Goal: Task Accomplishment & Management: Manage account settings

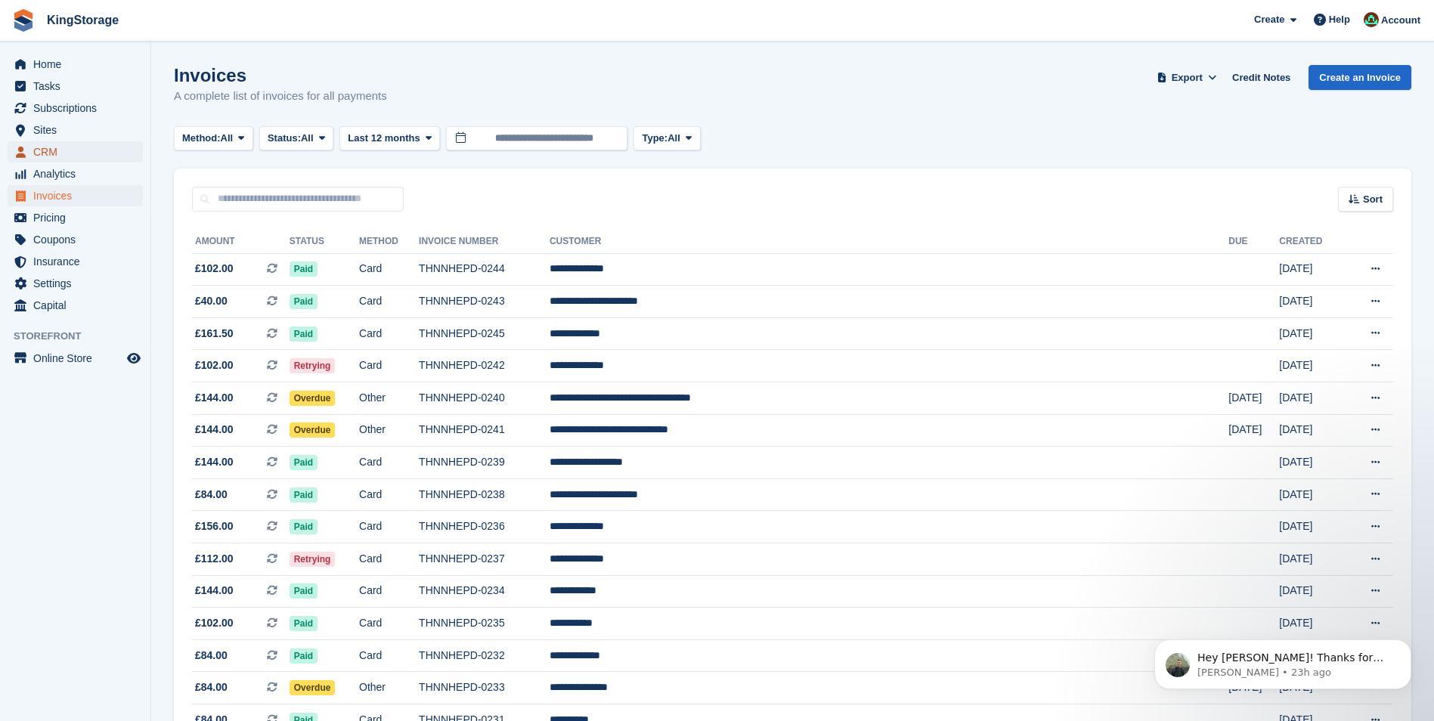
click at [67, 150] on span "CRM" at bounding box center [78, 151] width 91 height 21
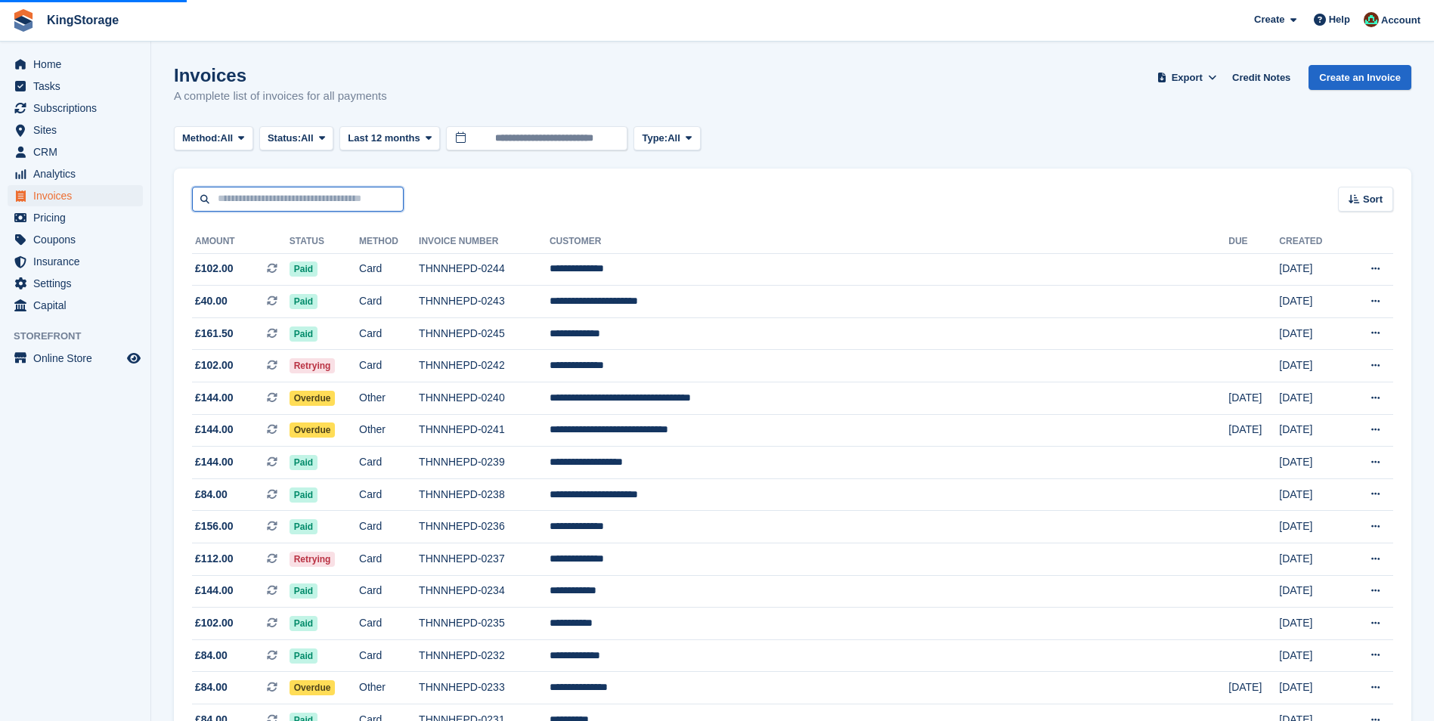
click at [339, 194] on input "text" at bounding box center [298, 199] width 212 height 25
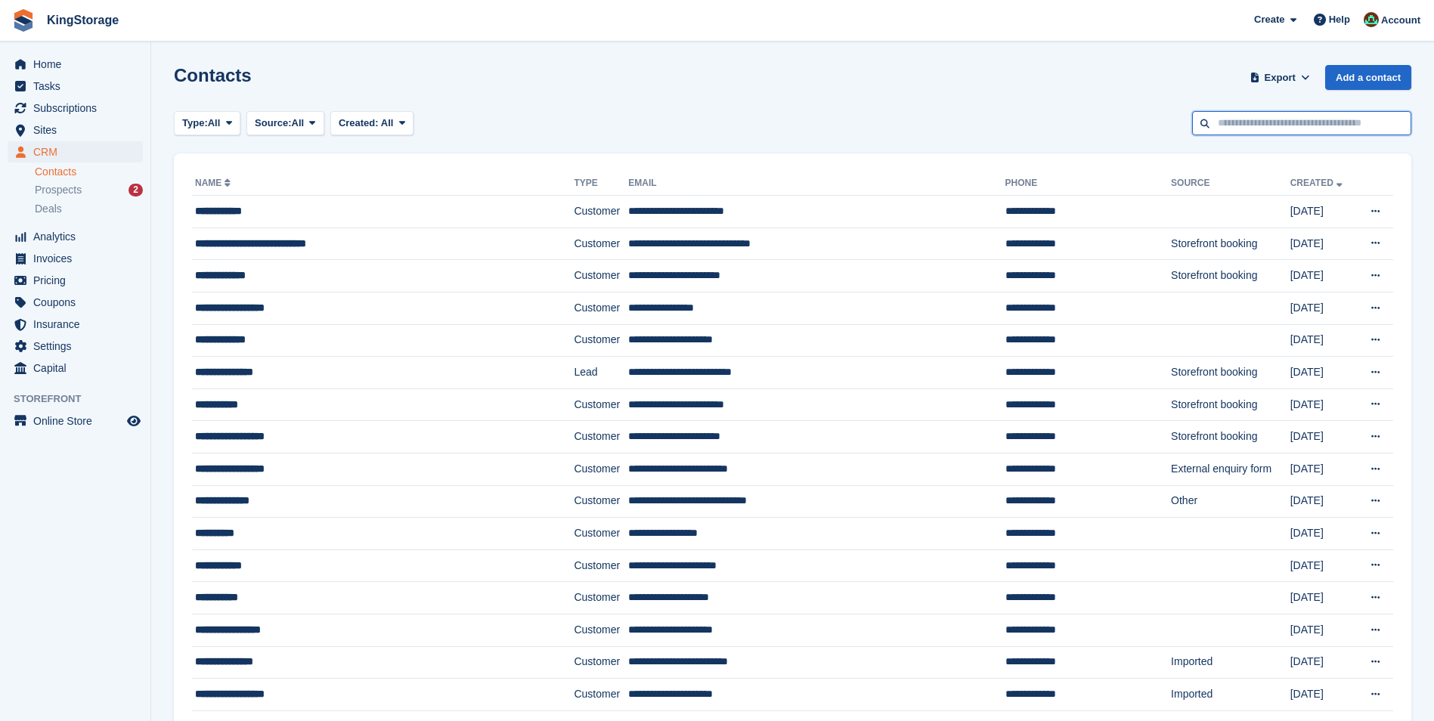
click at [1255, 119] on input "text" at bounding box center [1301, 123] width 219 height 25
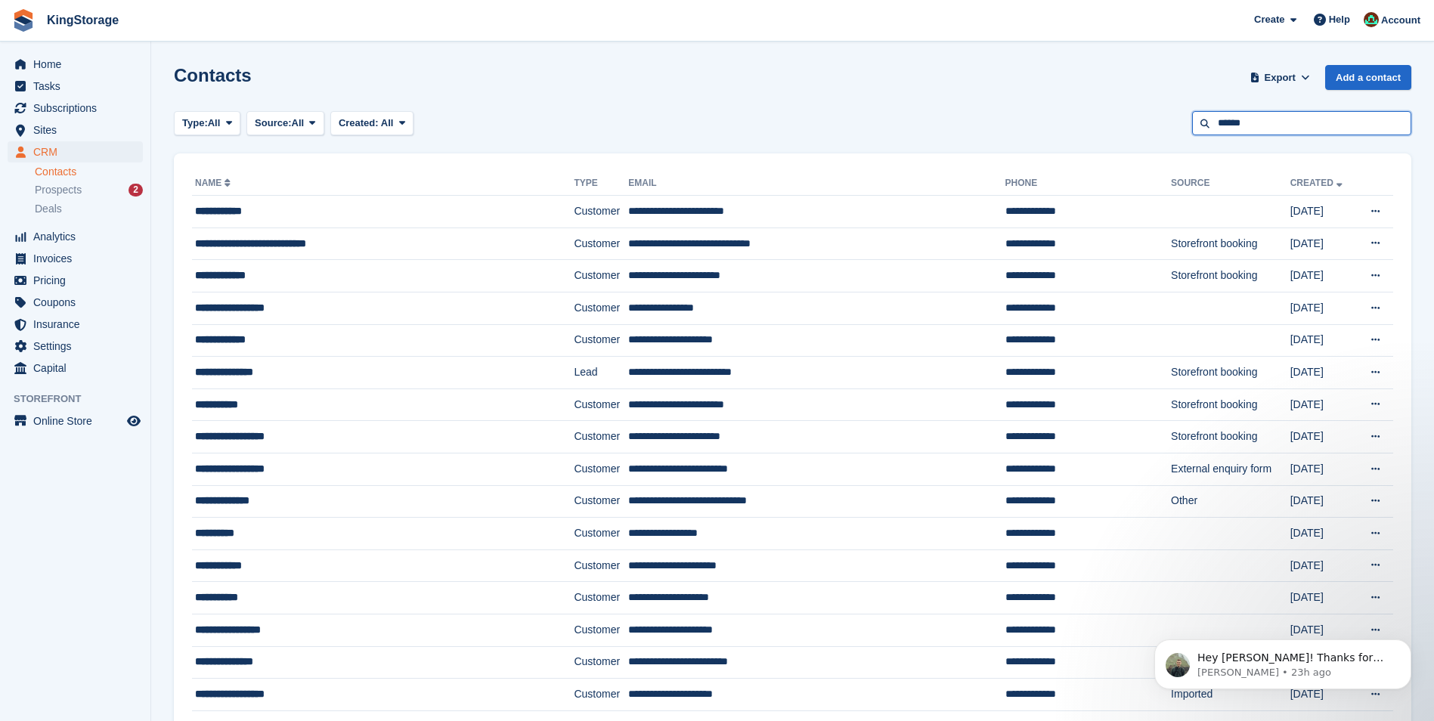
type input "******"
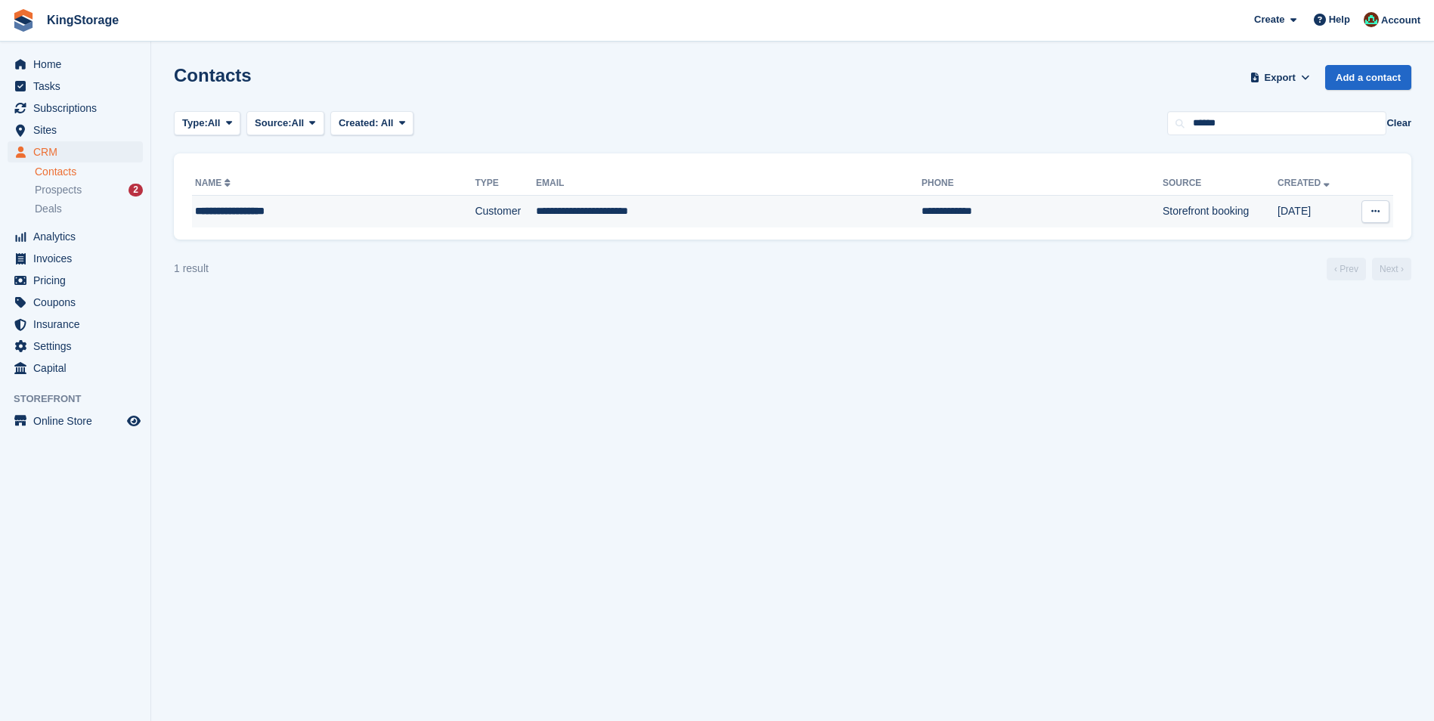
click at [505, 217] on td "Customer" at bounding box center [505, 212] width 61 height 32
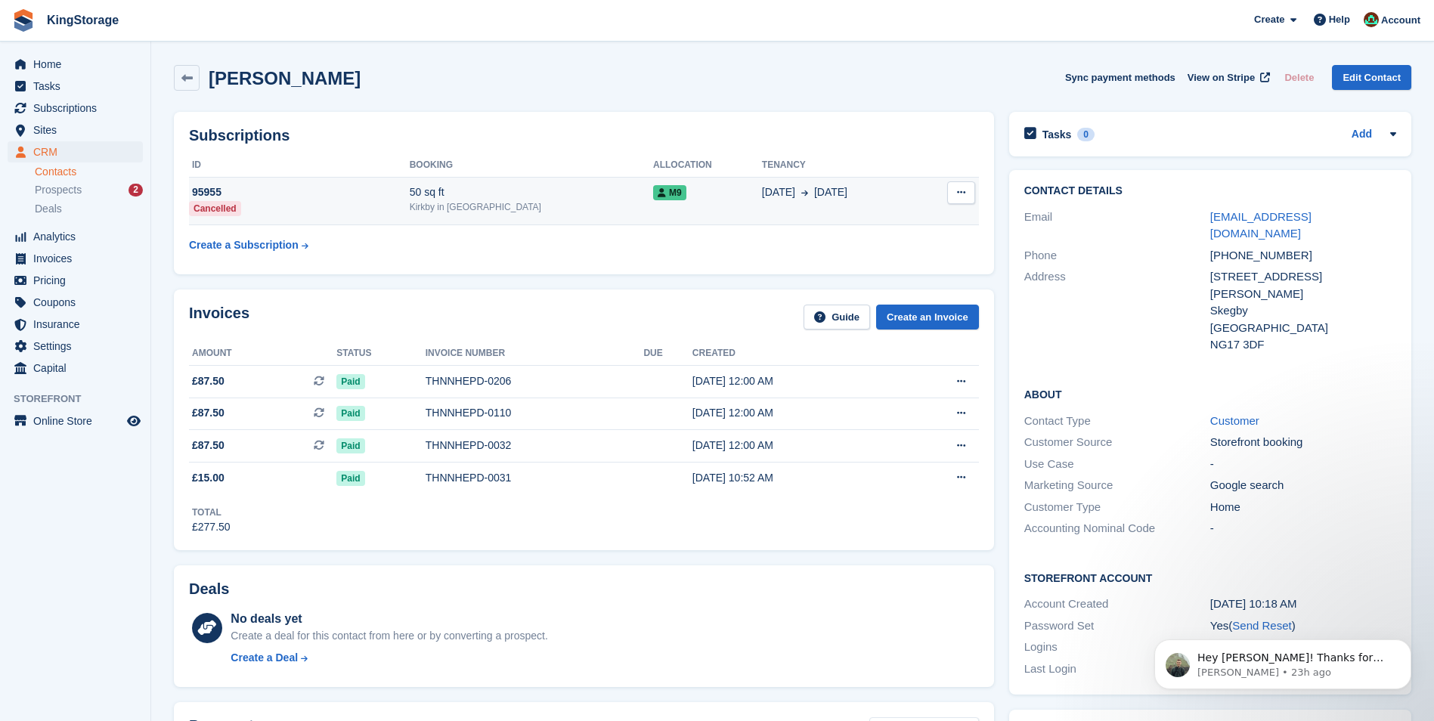
click at [345, 215] on td "95955 Cancelled" at bounding box center [299, 201] width 221 height 48
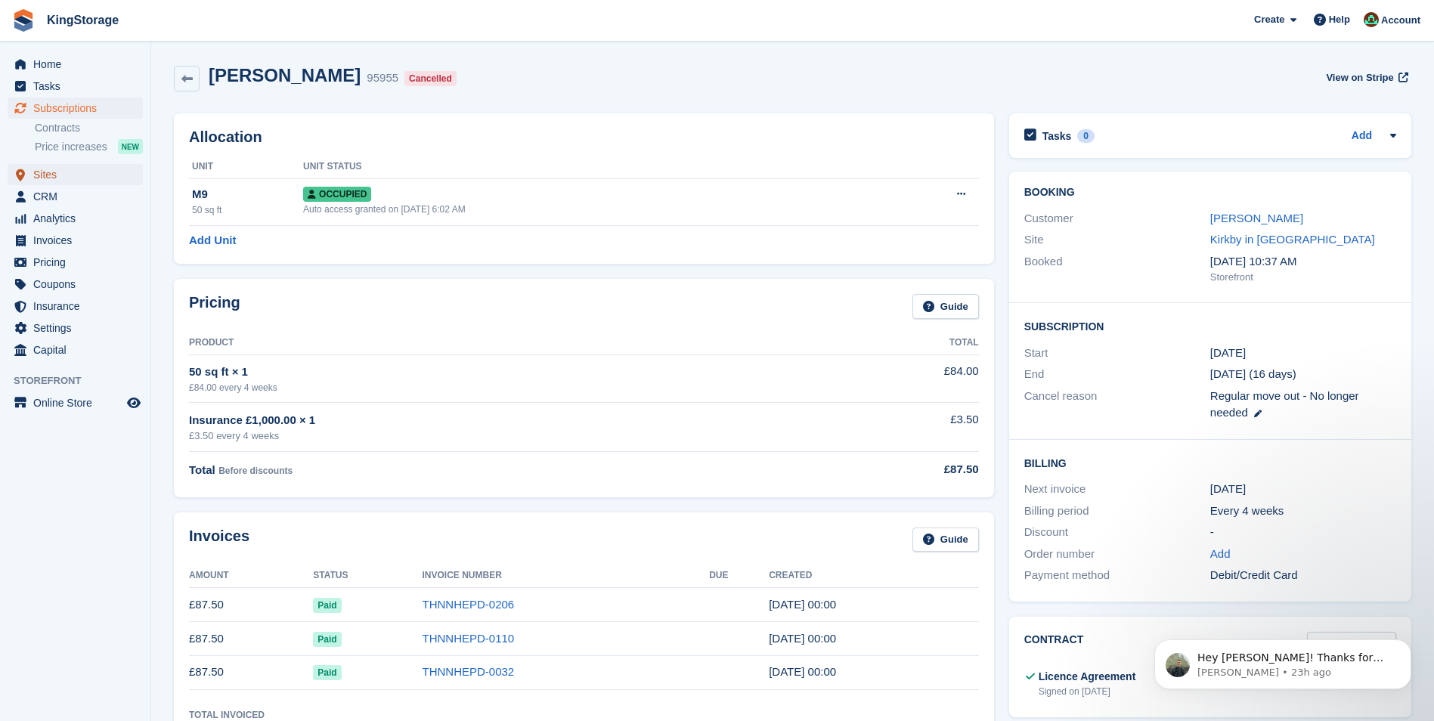
click at [57, 179] on span "Sites" at bounding box center [78, 174] width 91 height 21
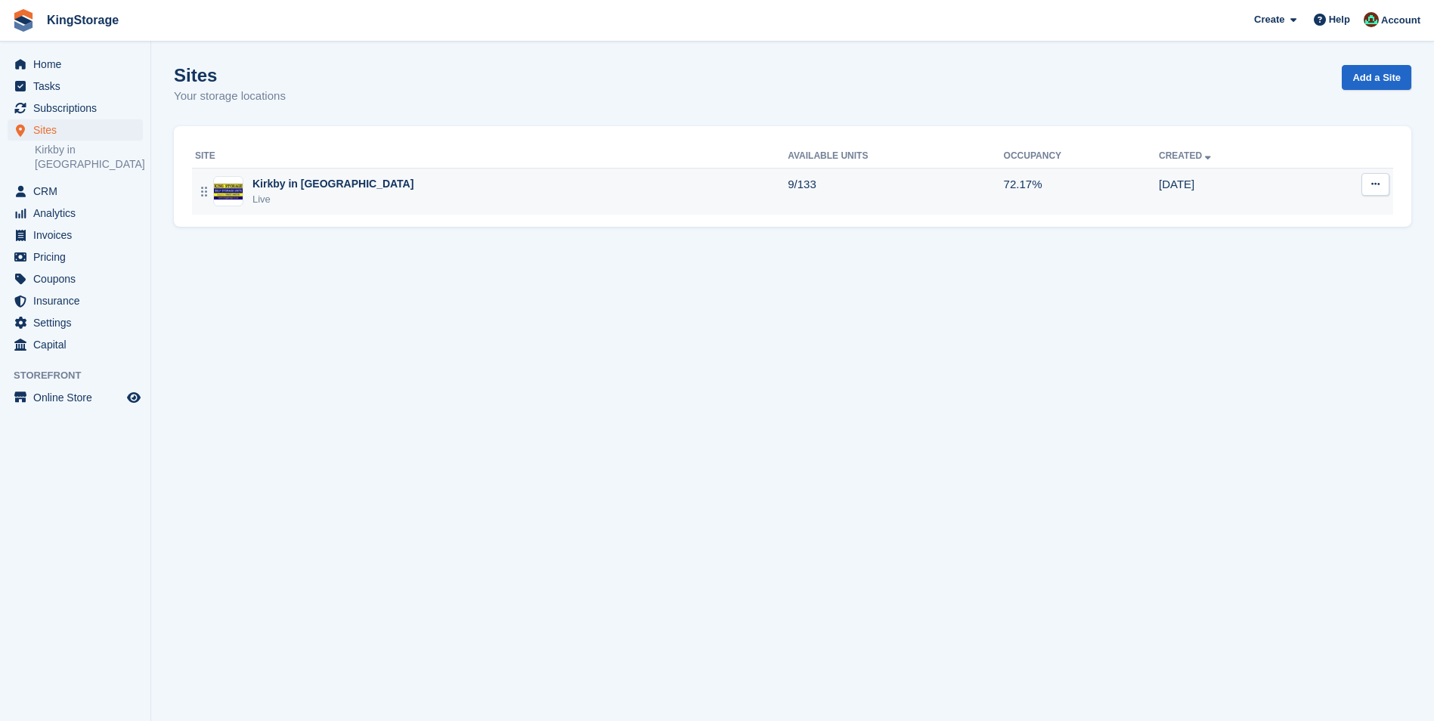
click at [241, 200] on figure at bounding box center [228, 191] width 30 height 30
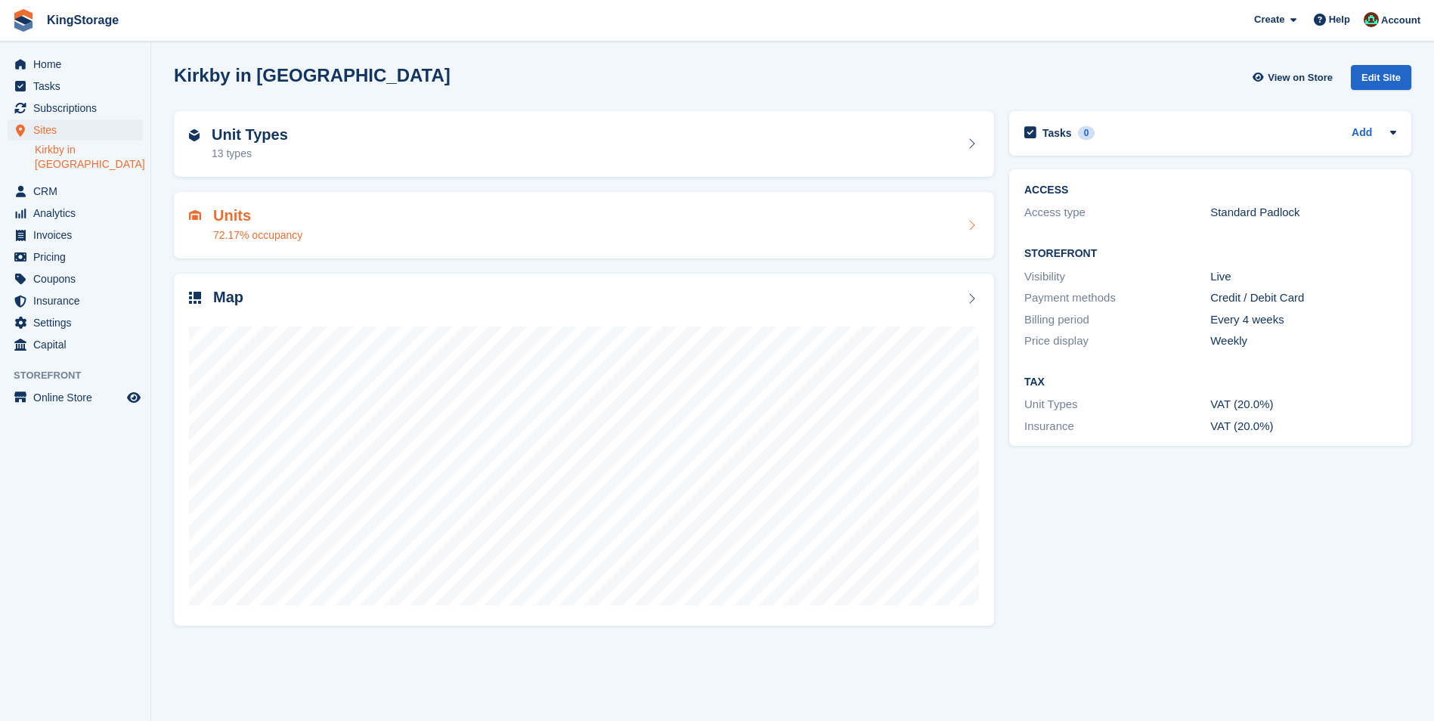
click at [360, 237] on div "Units 72.17% occupancy" at bounding box center [584, 225] width 790 height 36
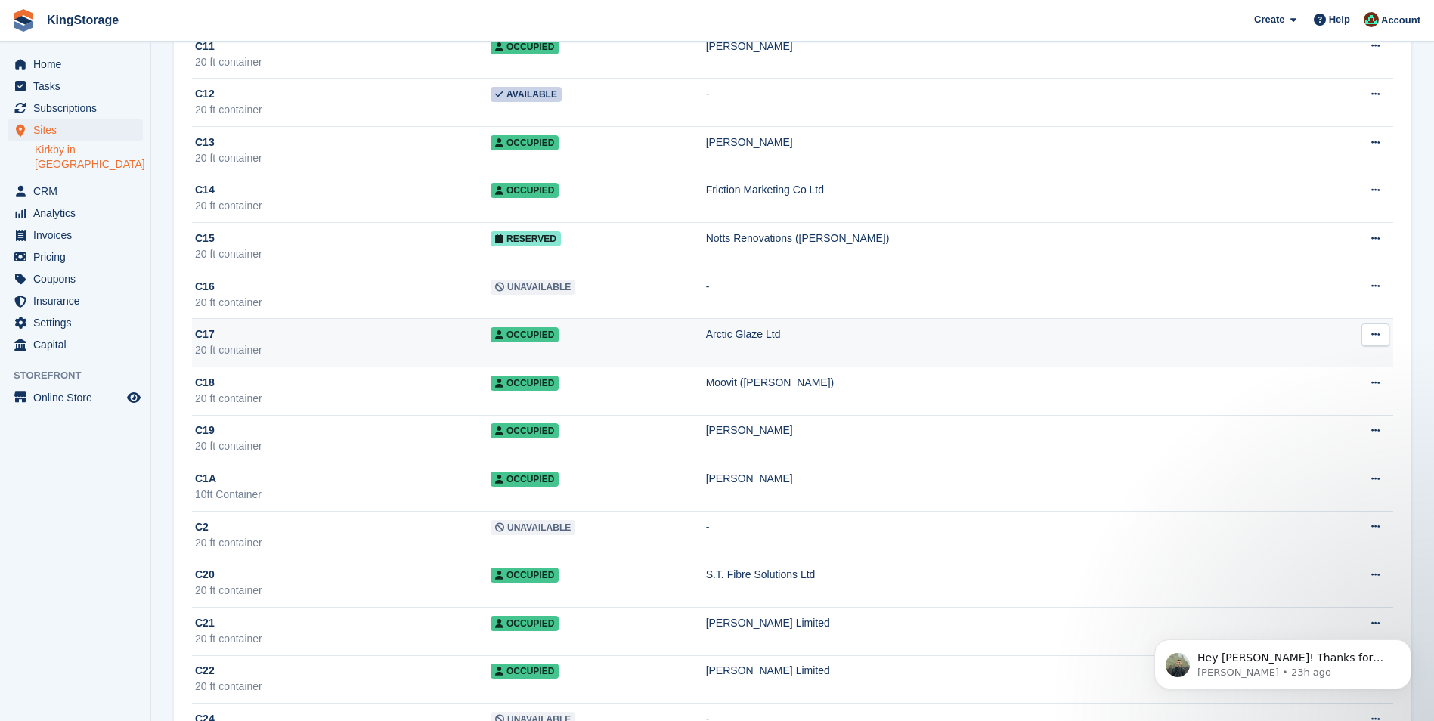
scroll to position [227, 0]
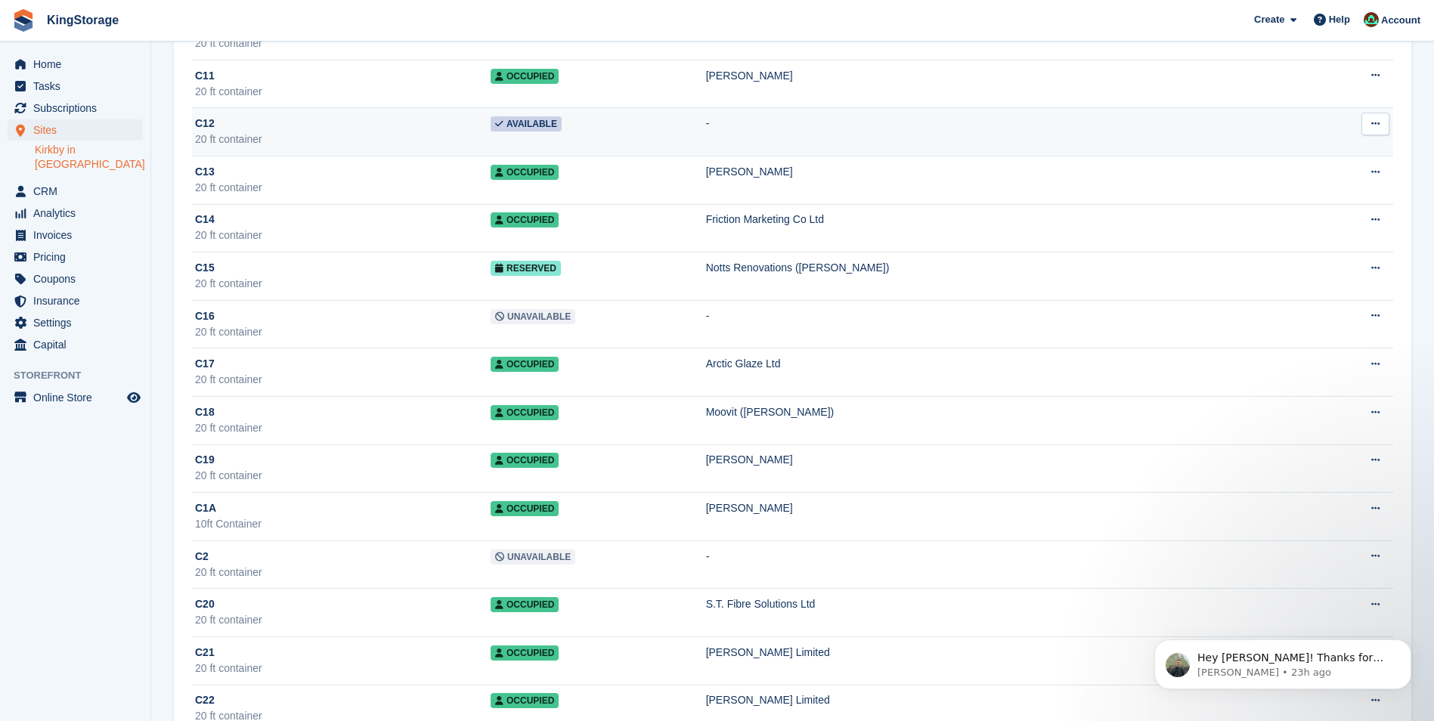
click at [278, 132] on div "20 ft container" at bounding box center [343, 140] width 296 height 16
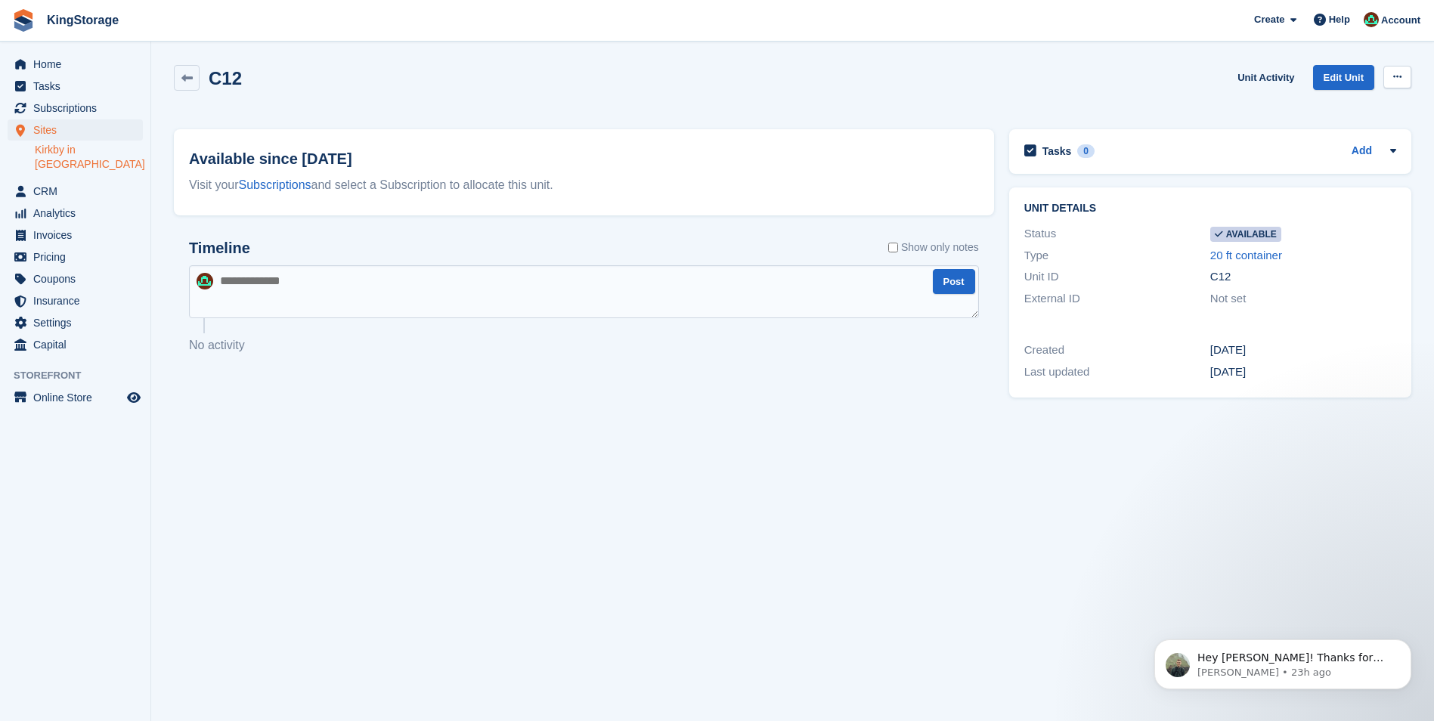
click at [1401, 82] on button at bounding box center [1397, 77] width 28 height 23
click at [1343, 112] on p "Make unavailable" at bounding box center [1339, 107] width 132 height 20
click at [87, 135] on span "Sites" at bounding box center [78, 129] width 91 height 21
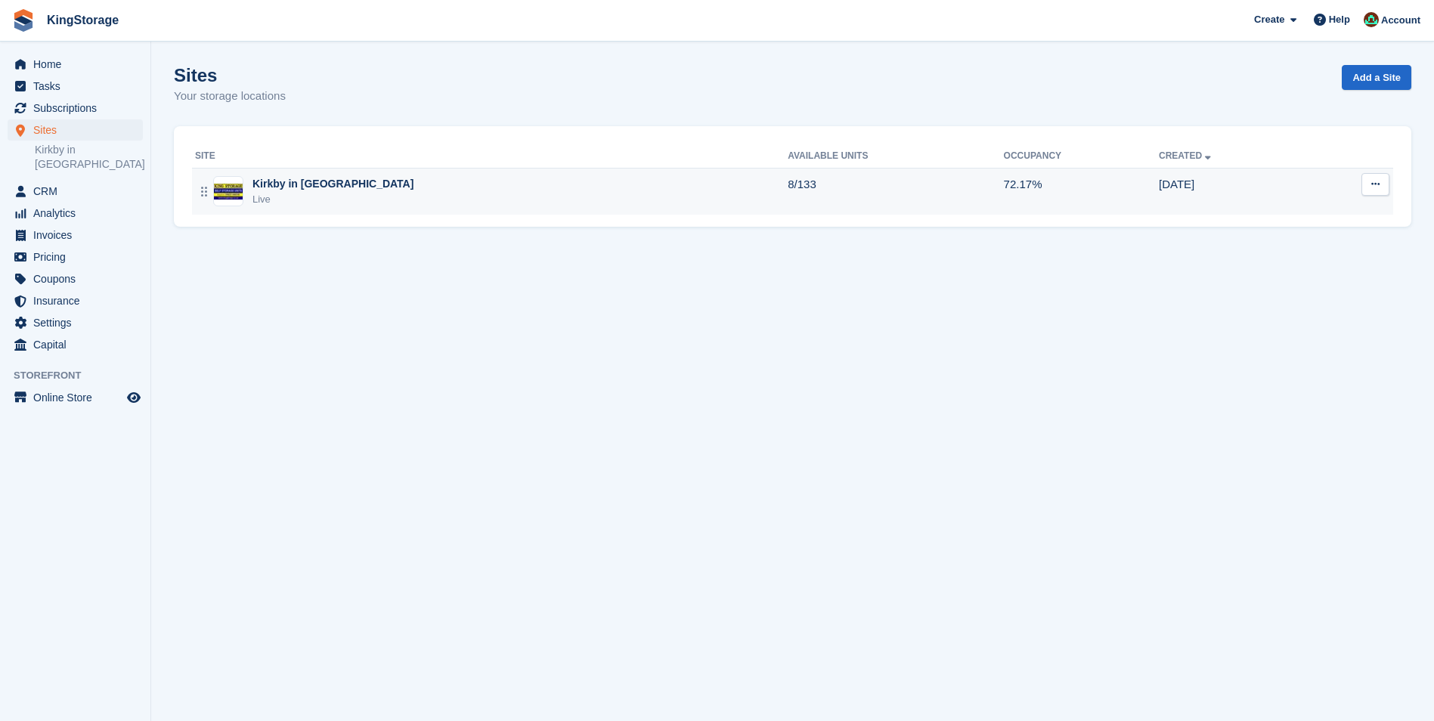
click at [302, 195] on div "Live" at bounding box center [332, 199] width 161 height 15
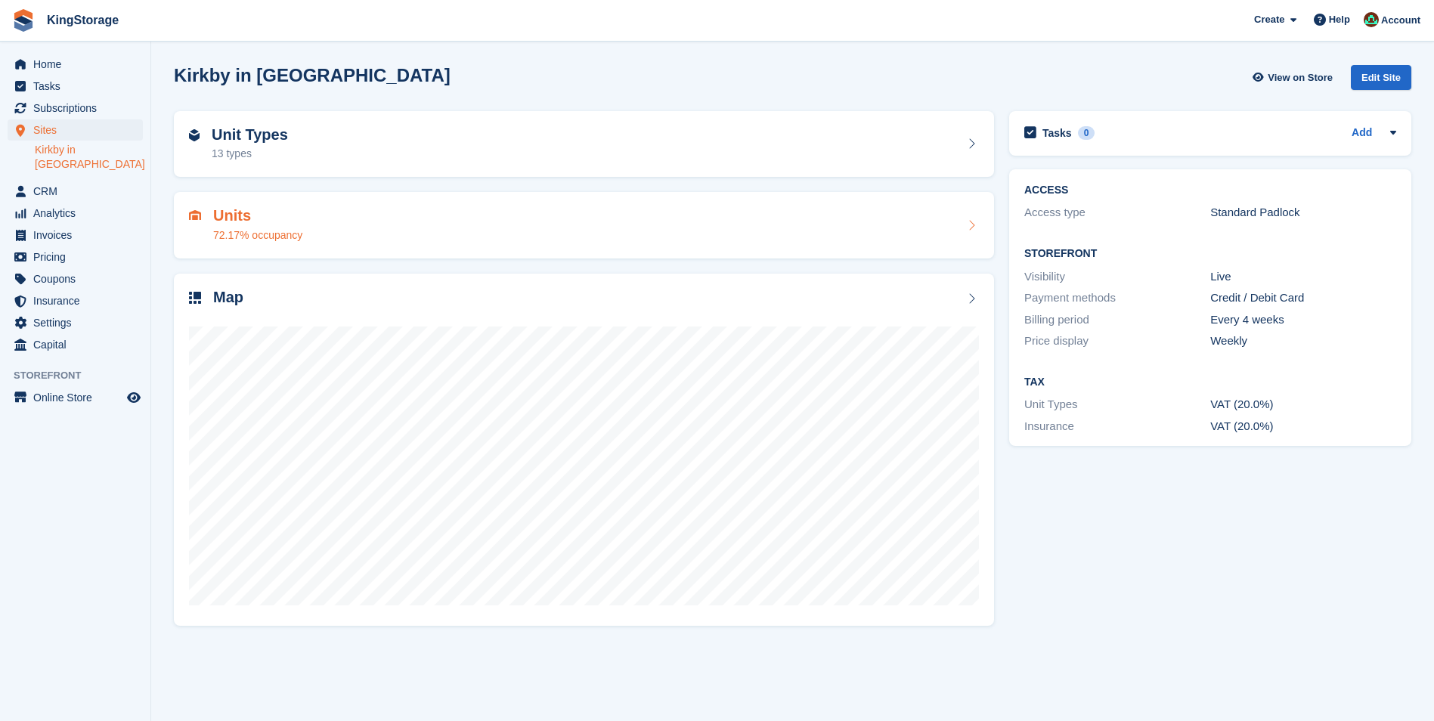
click at [347, 241] on div "Units 72.17% occupancy" at bounding box center [584, 225] width 790 height 36
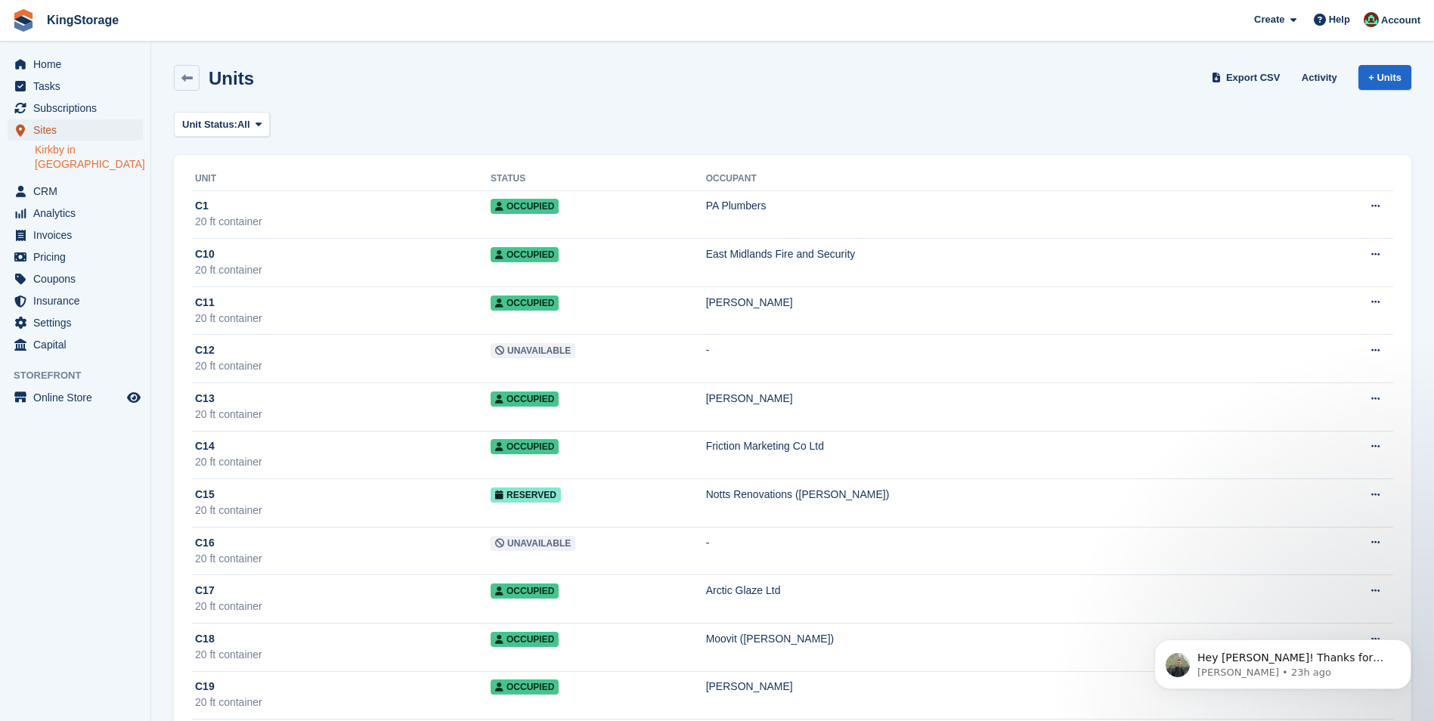
click at [62, 132] on span "Sites" at bounding box center [78, 129] width 91 height 21
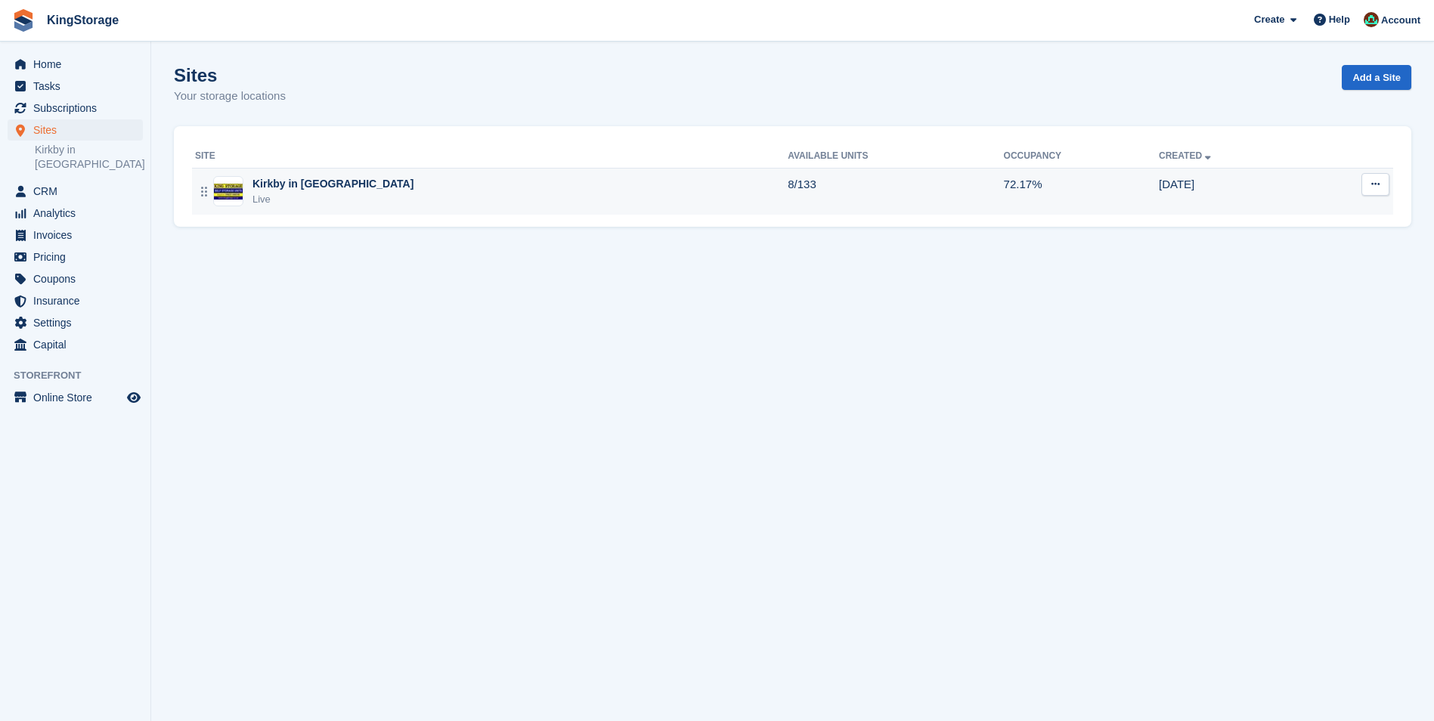
click at [314, 192] on div "Kirkby in [GEOGRAPHIC_DATA]" at bounding box center [332, 184] width 161 height 16
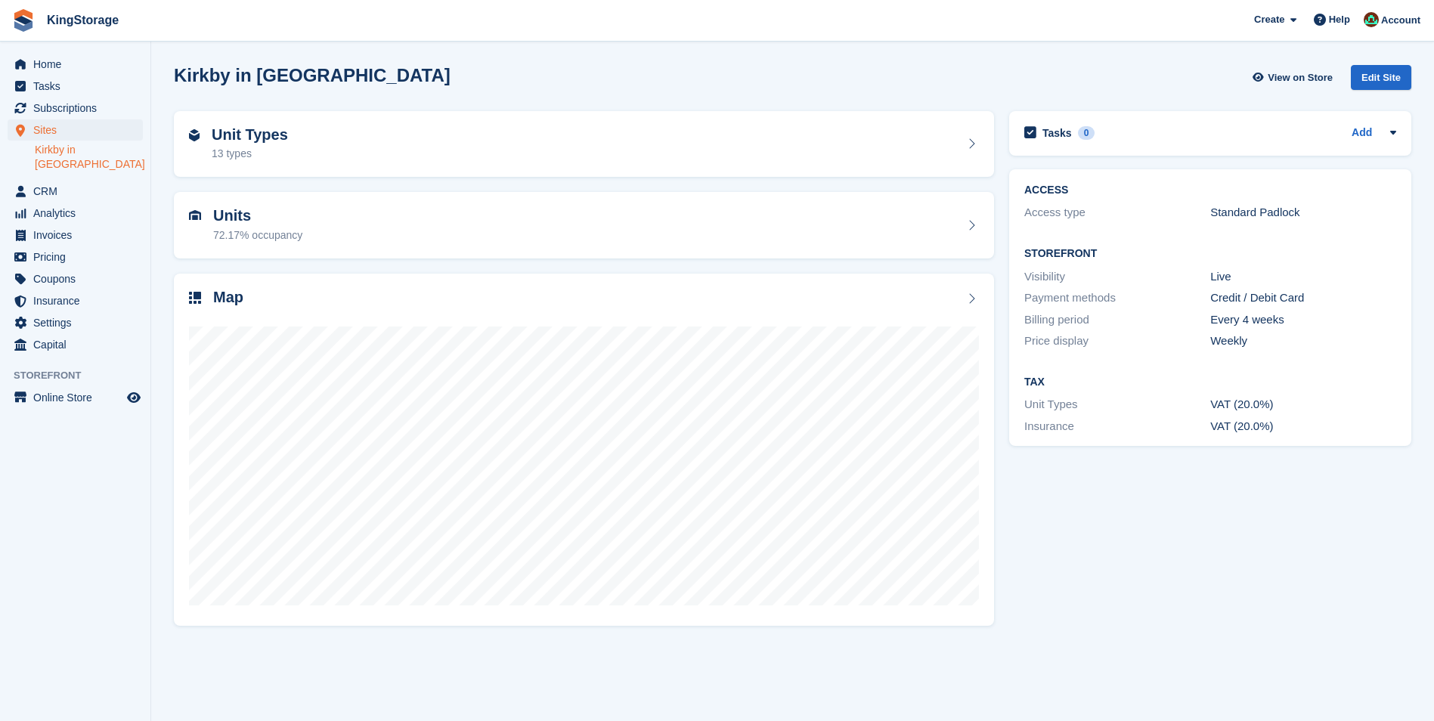
click at [306, 153] on div "Unit Types 13 types" at bounding box center [584, 144] width 790 height 36
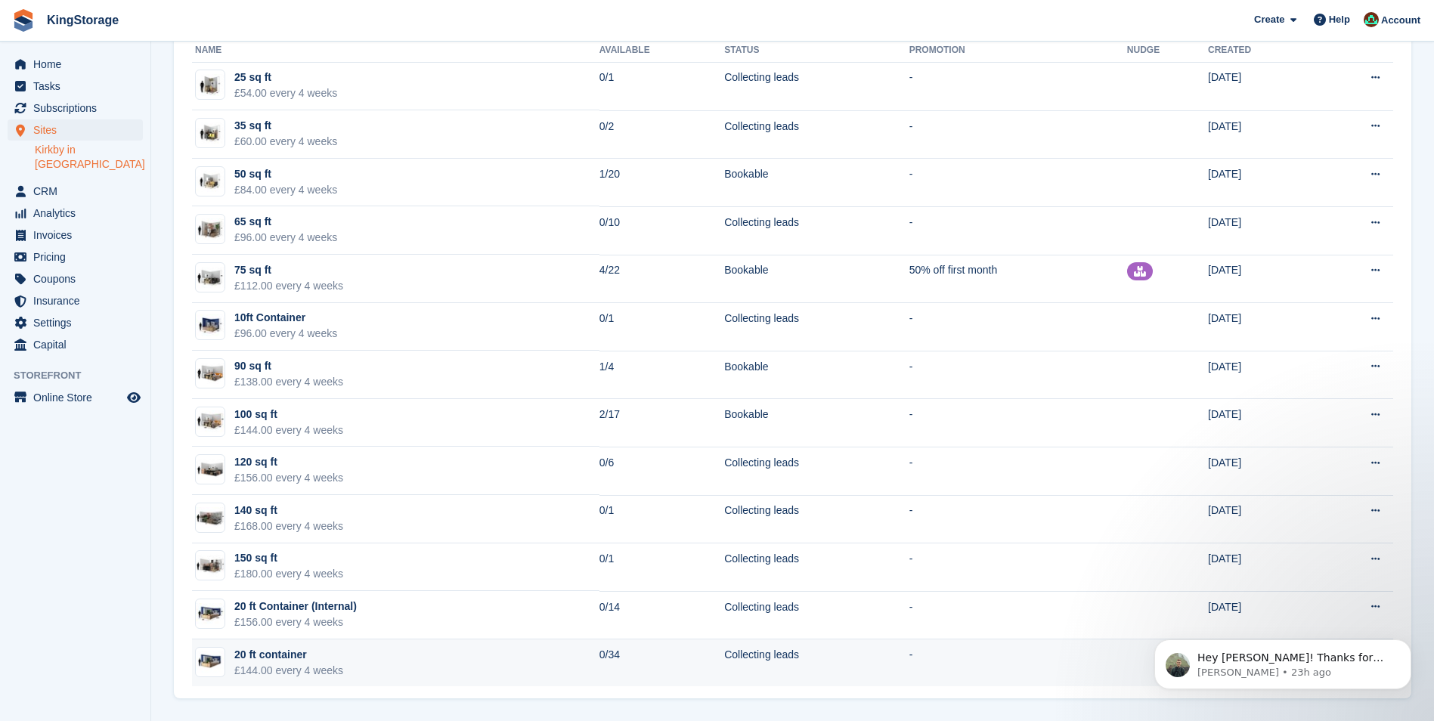
click at [300, 672] on div "£144.00 every 4 weeks" at bounding box center [288, 671] width 109 height 16
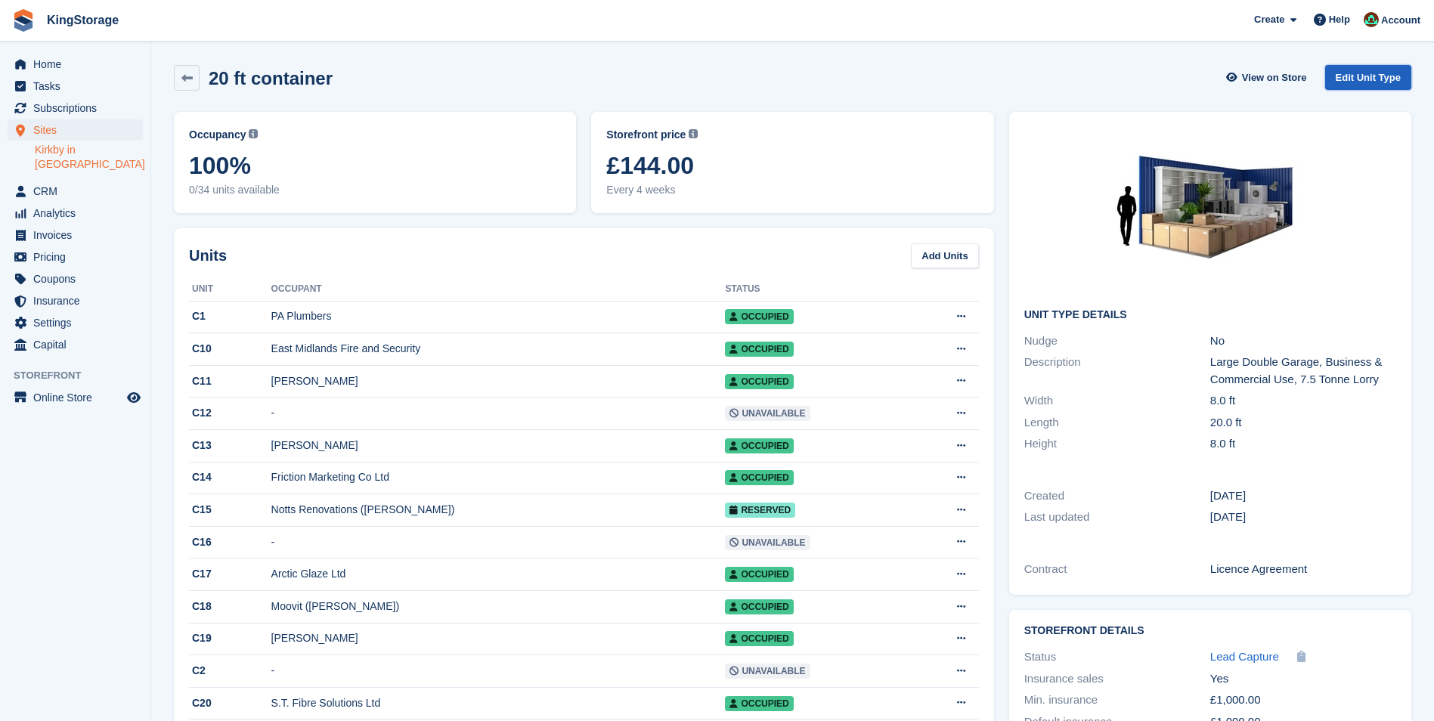
click at [1372, 74] on link "Edit Unit Type" at bounding box center [1368, 77] width 86 height 25
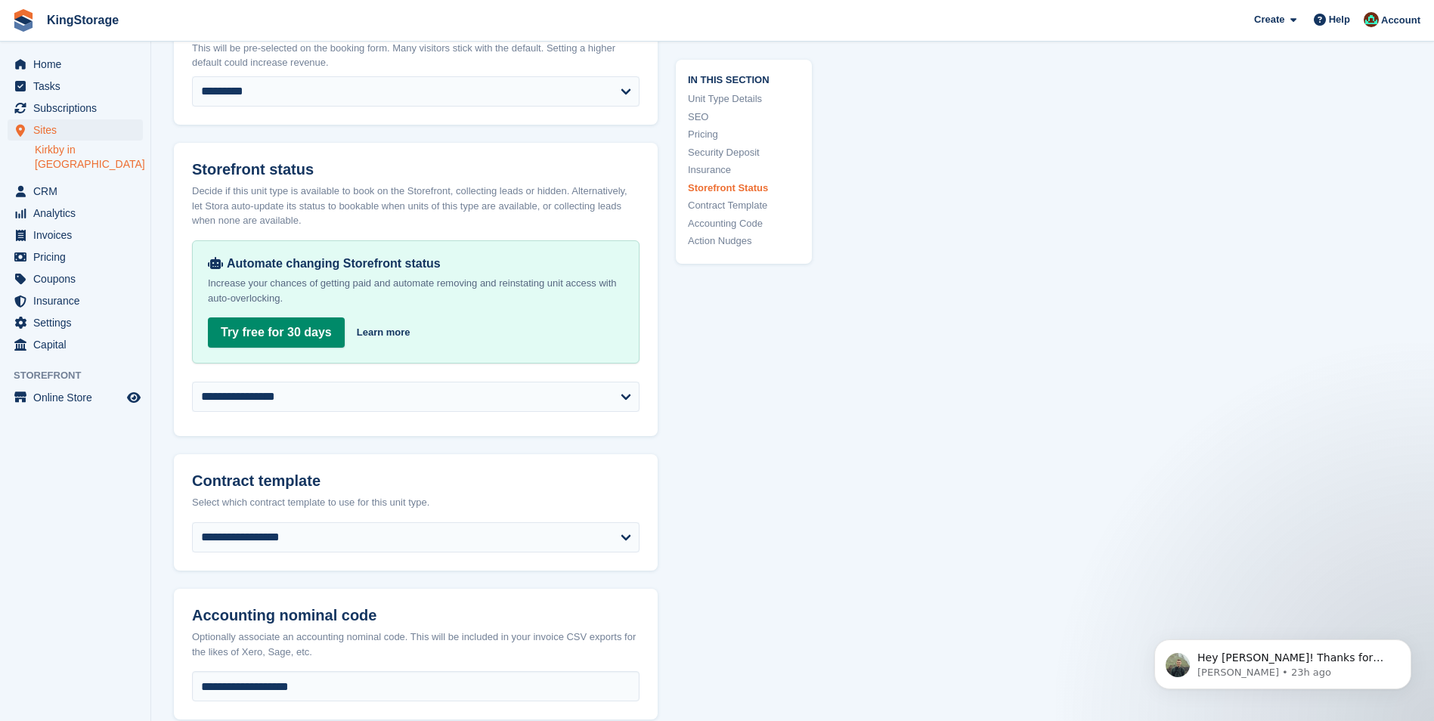
scroll to position [2343, 0]
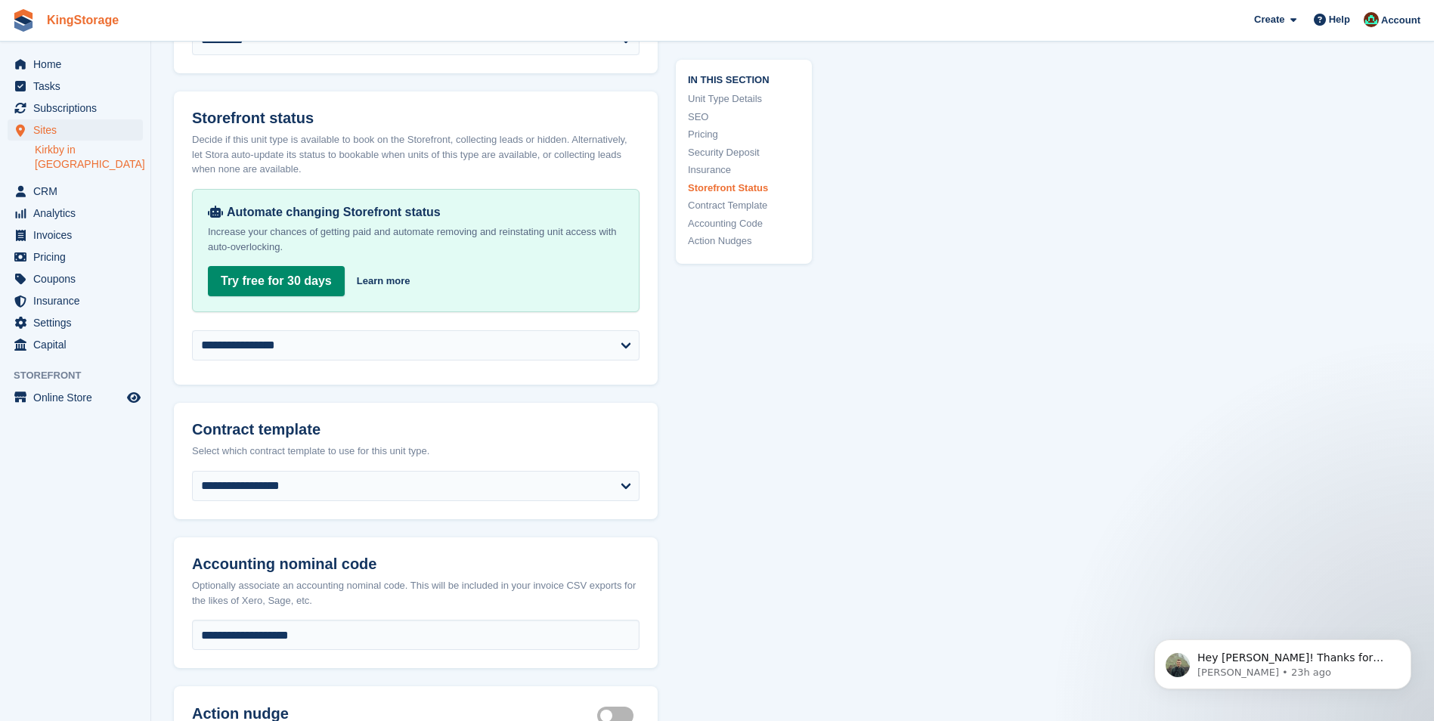
click at [61, 23] on link "KingStorage" at bounding box center [83, 20] width 84 height 25
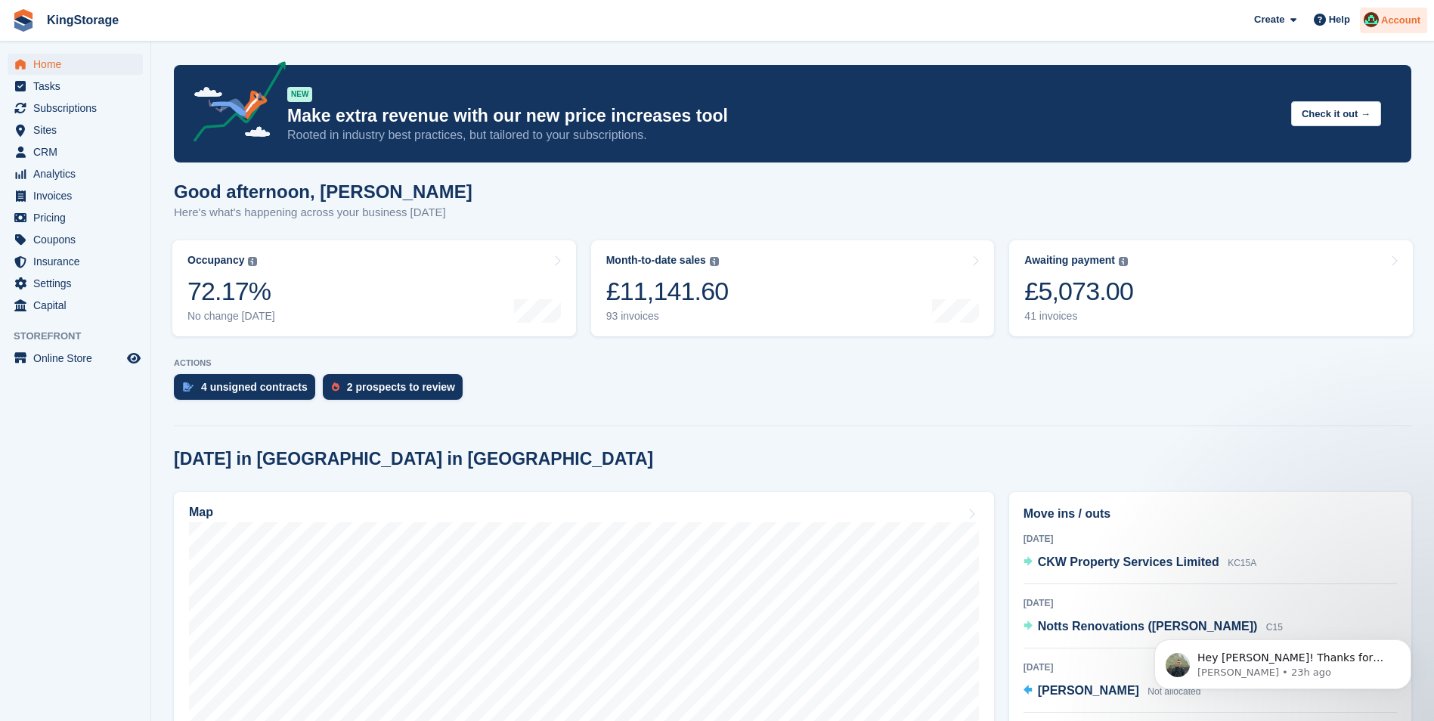
click at [1391, 28] on div "Account" at bounding box center [1393, 21] width 67 height 26
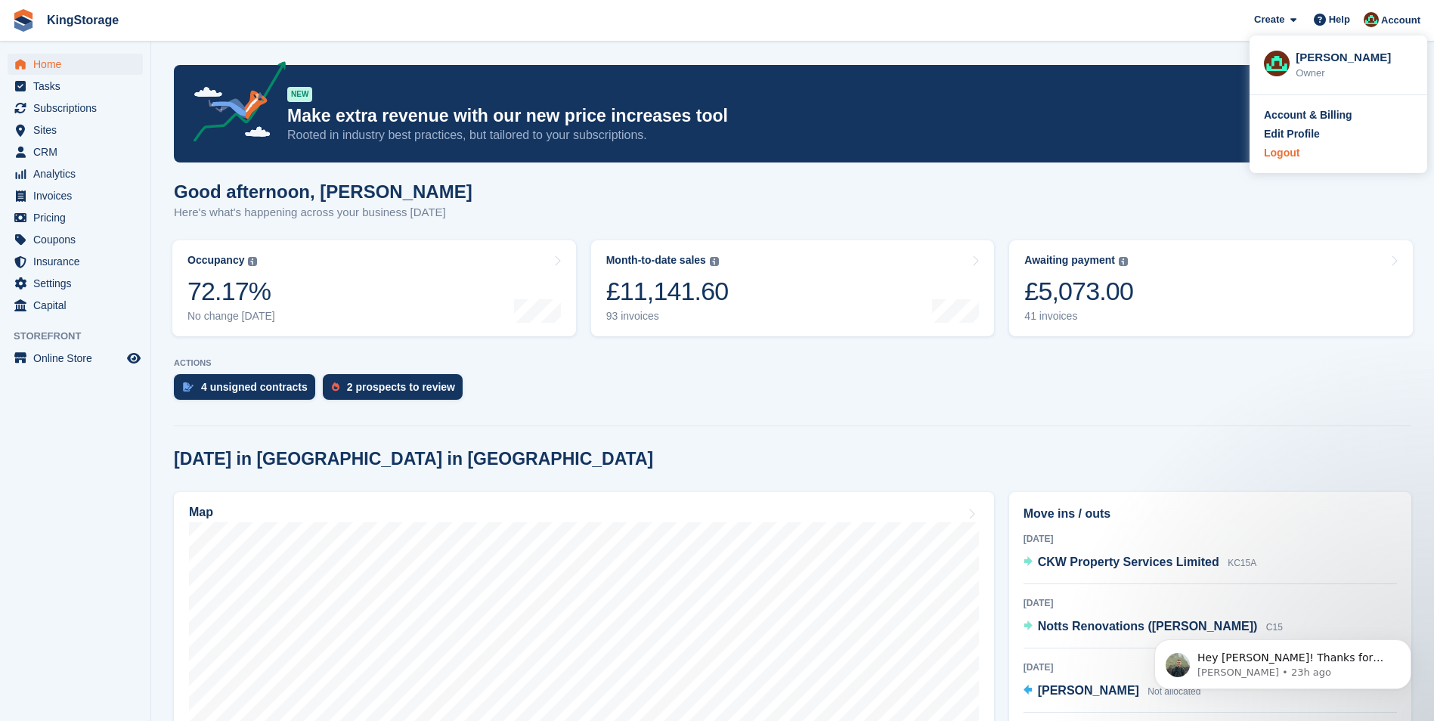
click at [1270, 159] on div "Logout" at bounding box center [1282, 153] width 36 height 16
